Goal: Task Accomplishment & Management: Manage account settings

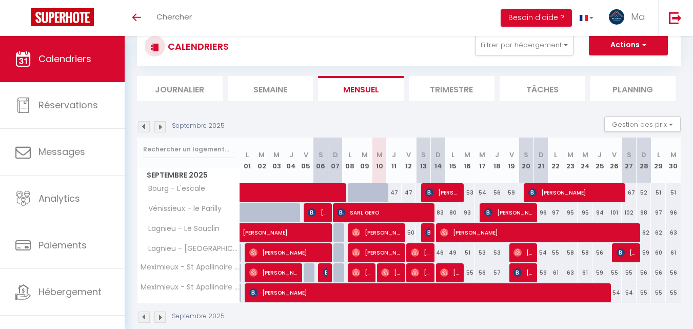
scroll to position [48, 0]
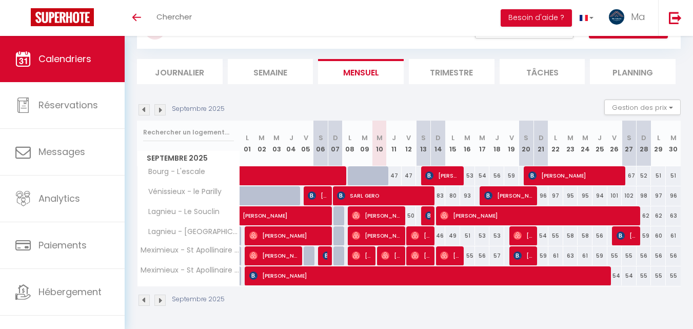
click at [160, 107] on img at bounding box center [159, 109] width 11 height 11
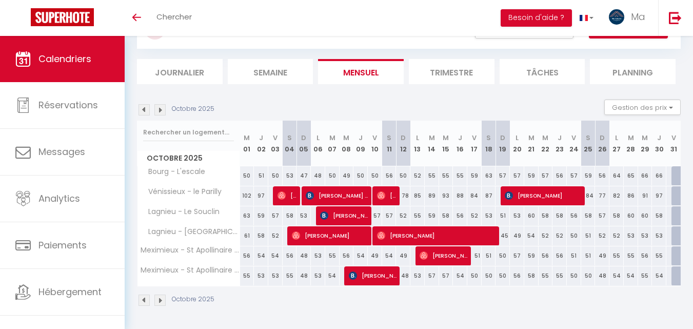
click at [141, 111] on img at bounding box center [144, 109] width 11 height 11
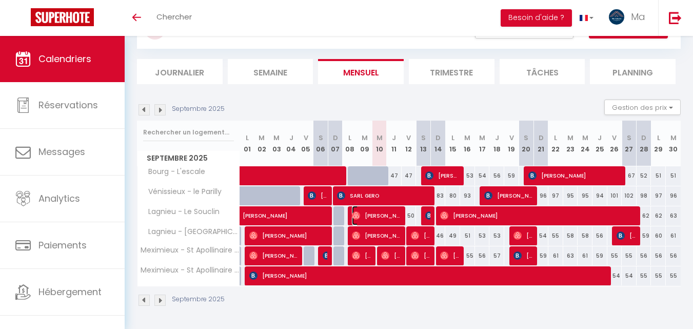
click at [391, 212] on span "[PERSON_NAME]" at bounding box center [377, 216] width 50 height 20
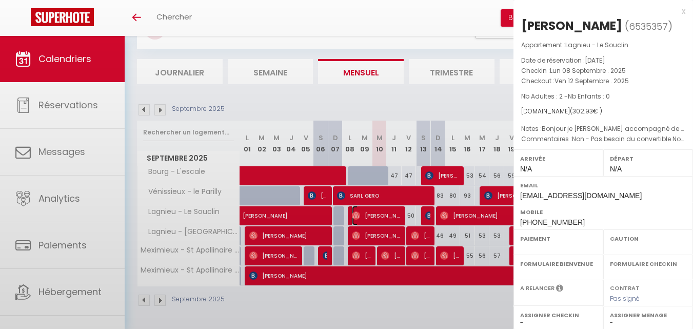
select select "OK"
select select "1"
select select "0"
select select "1"
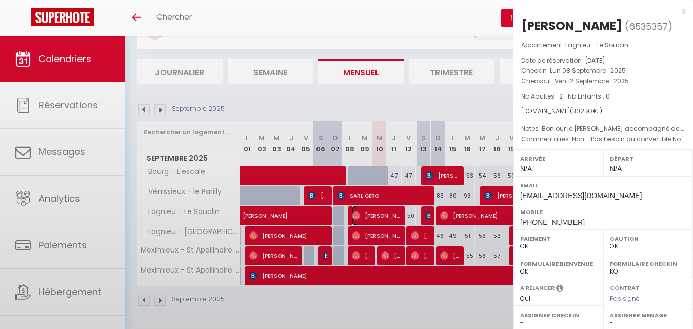
select select
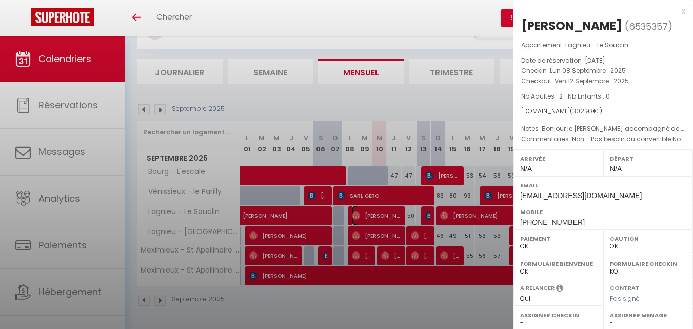
select select "9866"
select select "8765"
